Goal: Task Accomplishment & Management: Complete application form

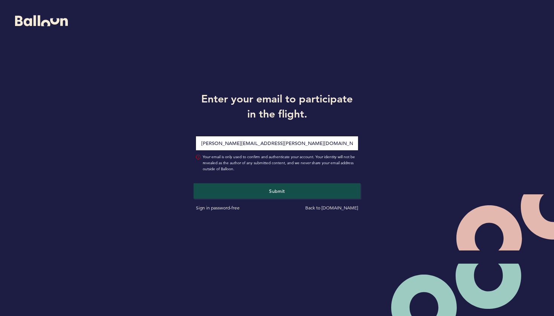
type input "[PERSON_NAME][EMAIL_ADDRESS][PERSON_NAME][DOMAIN_NAME]"
click at [220, 197] on button "Submit" at bounding box center [277, 190] width 167 height 15
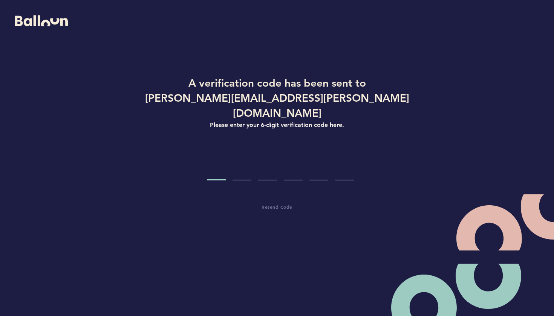
type input "0"
type input "2"
type input "6"
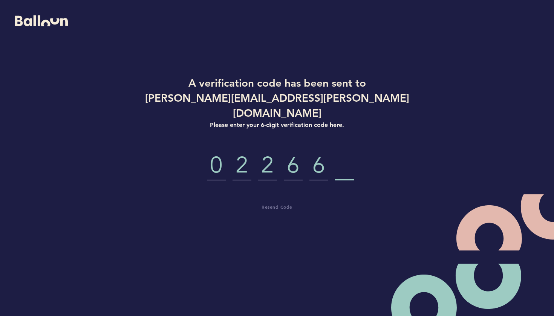
type input "5"
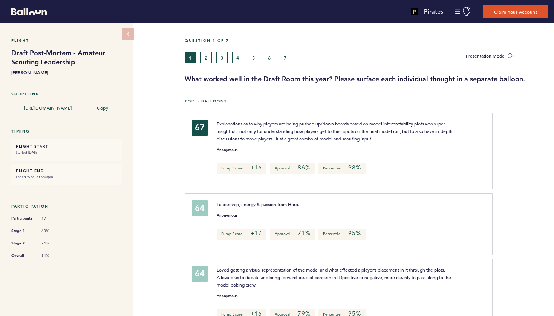
click at [207, 60] on button "2" at bounding box center [205, 57] width 11 height 11
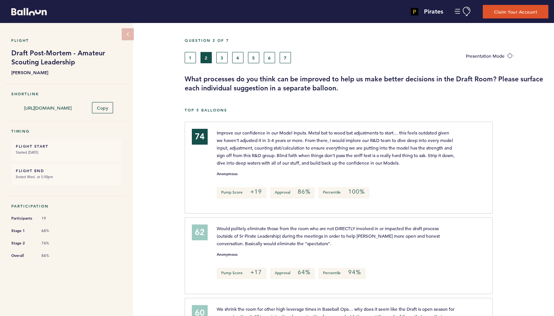
click at [221, 57] on button "3" at bounding box center [221, 57] width 11 height 11
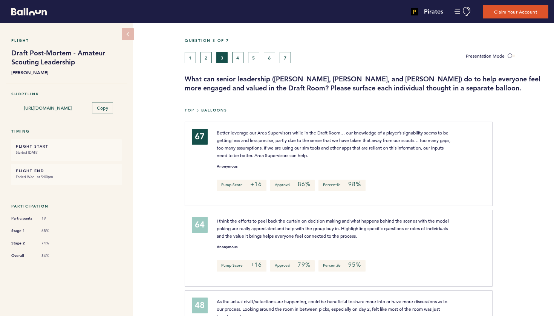
click at [238, 63] on button "4" at bounding box center [237, 57] width 11 height 11
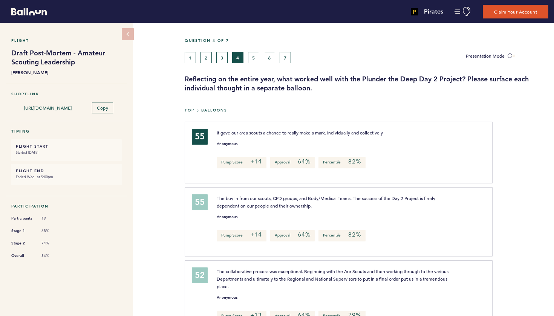
click at [255, 59] on button "5" at bounding box center [253, 57] width 11 height 11
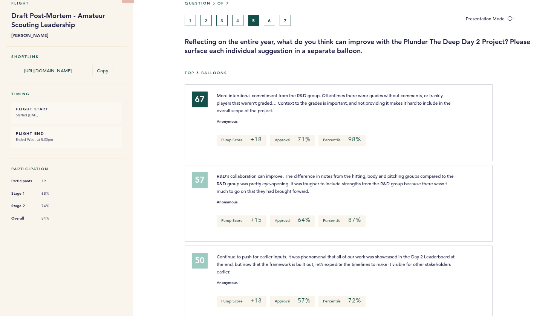
scroll to position [37, 0]
click at [268, 19] on button "6" at bounding box center [269, 20] width 11 height 11
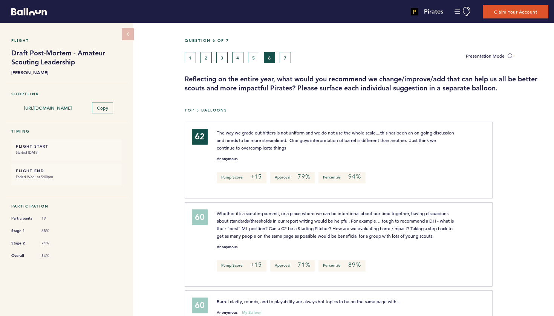
click at [286, 57] on button "7" at bounding box center [284, 57] width 11 height 11
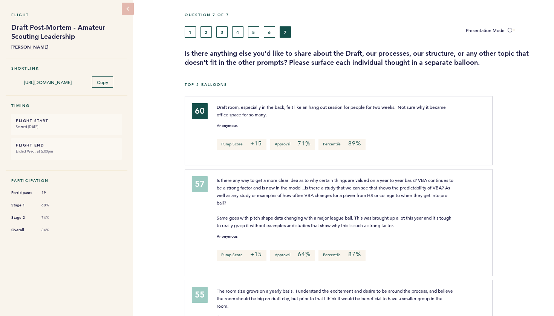
scroll to position [26, 0]
